Goal: Task Accomplishment & Management: Manage account settings

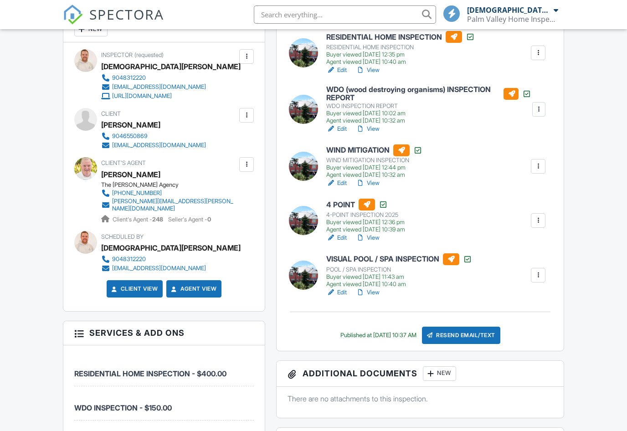
click at [246, 164] on div at bounding box center [246, 164] width 9 height 9
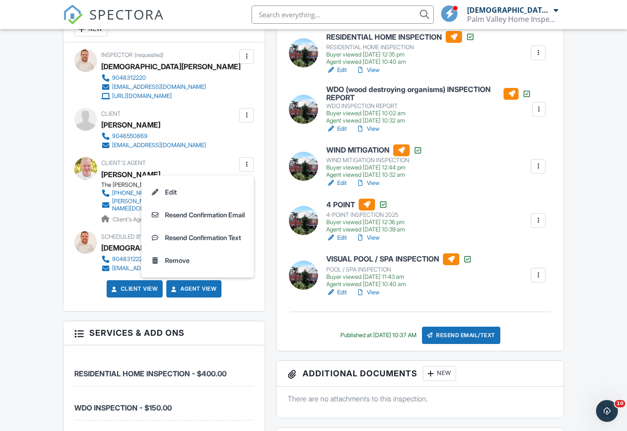
click at [179, 259] on li "Remove" at bounding box center [198, 260] width 102 height 23
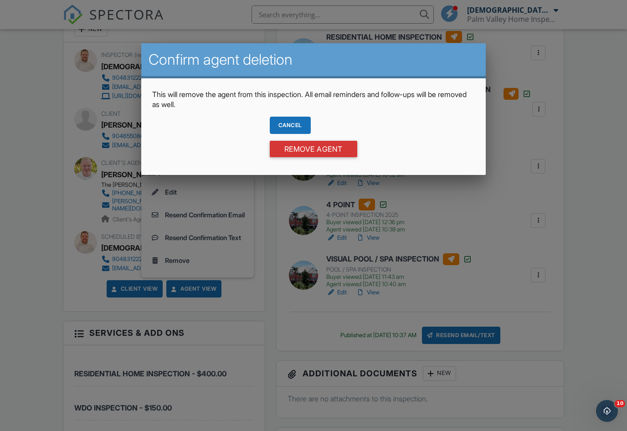
click at [300, 149] on input "Remove Agent" at bounding box center [313, 149] width 87 height 16
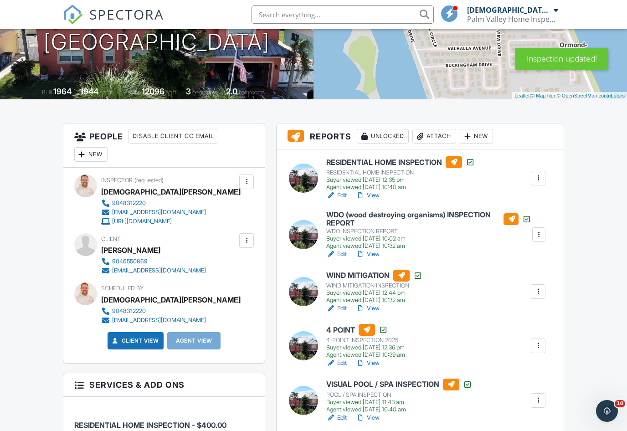
scroll to position [142, 0]
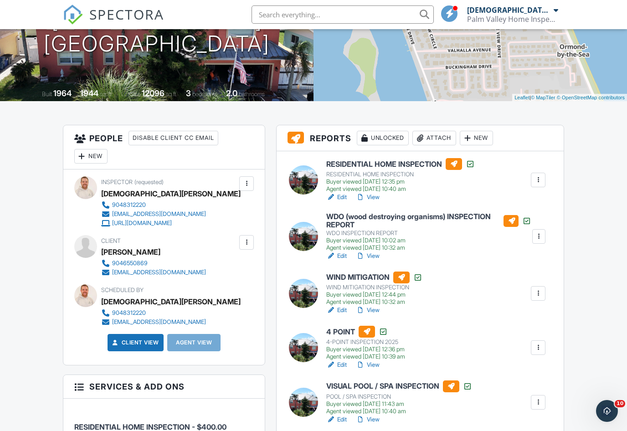
click at [90, 155] on div "New" at bounding box center [90, 156] width 33 height 15
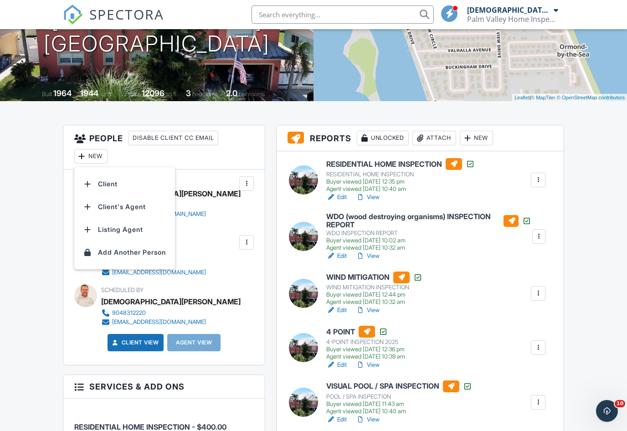
click at [143, 205] on li "Client's Agent" at bounding box center [125, 206] width 90 height 23
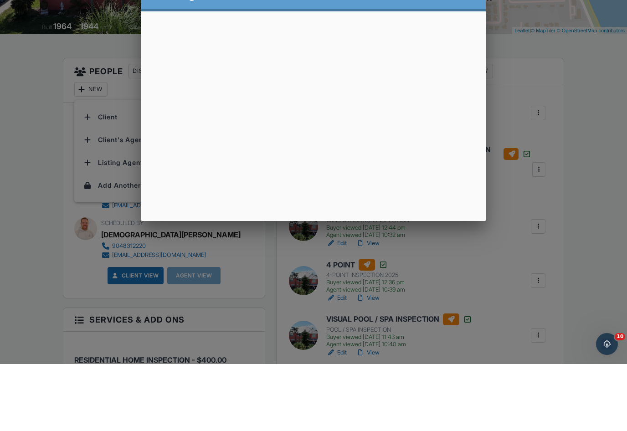
scroll to position [209, 0]
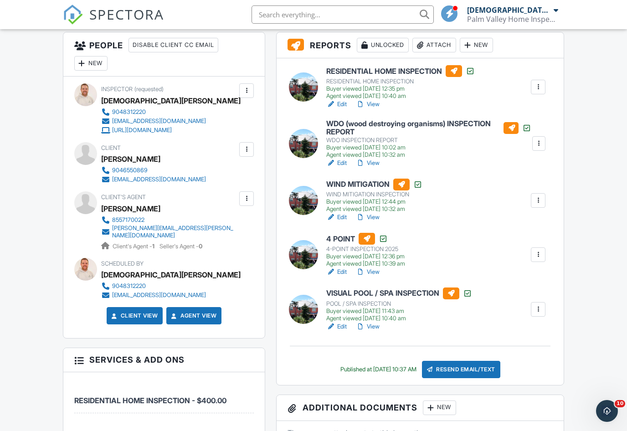
scroll to position [236, 0]
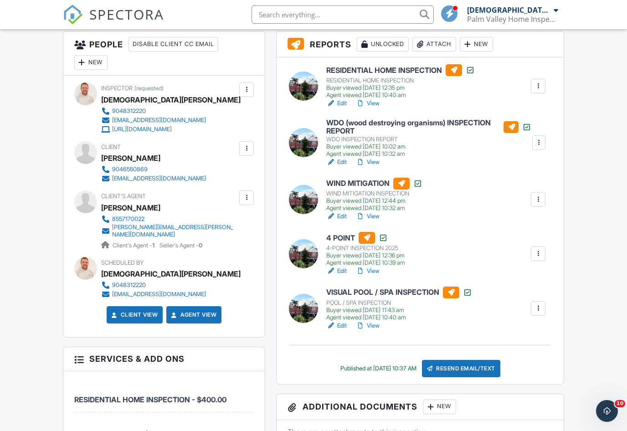
click at [459, 368] on div "Resend Email/Text" at bounding box center [461, 368] width 78 height 17
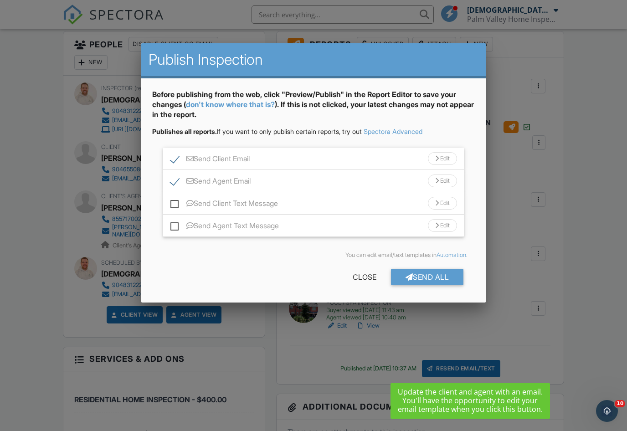
click at [174, 159] on label "Send Client Email" at bounding box center [209, 159] width 79 height 11
checkbox input "false"
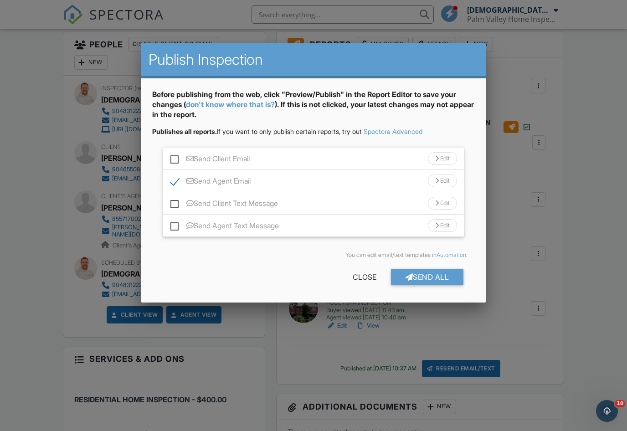
click at [430, 293] on div "Before publishing from the web, click "Preview/Publish" in the Report Editor to…" at bounding box center [313, 190] width 345 height 224
click at [438, 274] on div "Send All" at bounding box center [427, 277] width 73 height 16
